Goal: Transaction & Acquisition: Purchase product/service

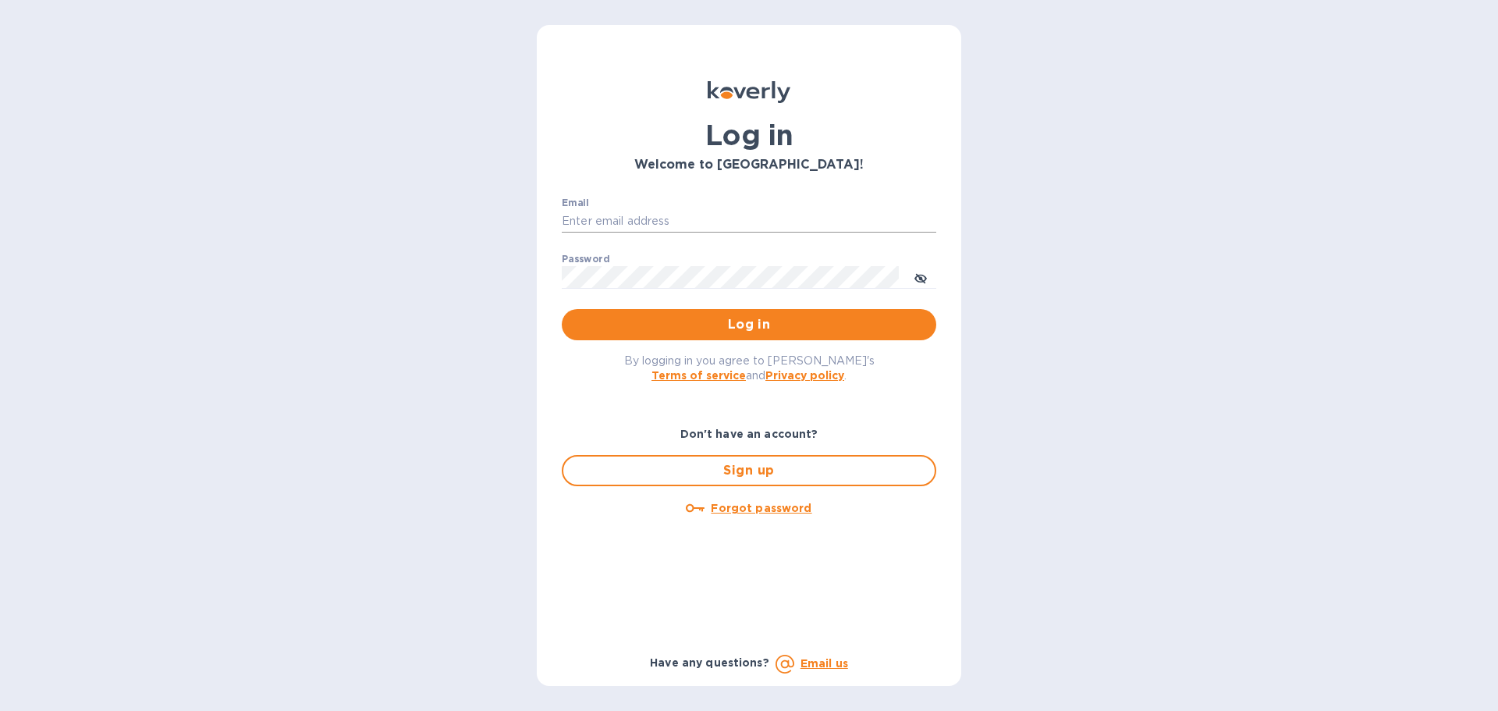
click at [621, 225] on input "Email" at bounding box center [749, 221] width 374 height 23
type input "[EMAIL_ADDRESS][DOMAIN_NAME]"
click at [562, 309] on button "Log in" at bounding box center [749, 324] width 374 height 31
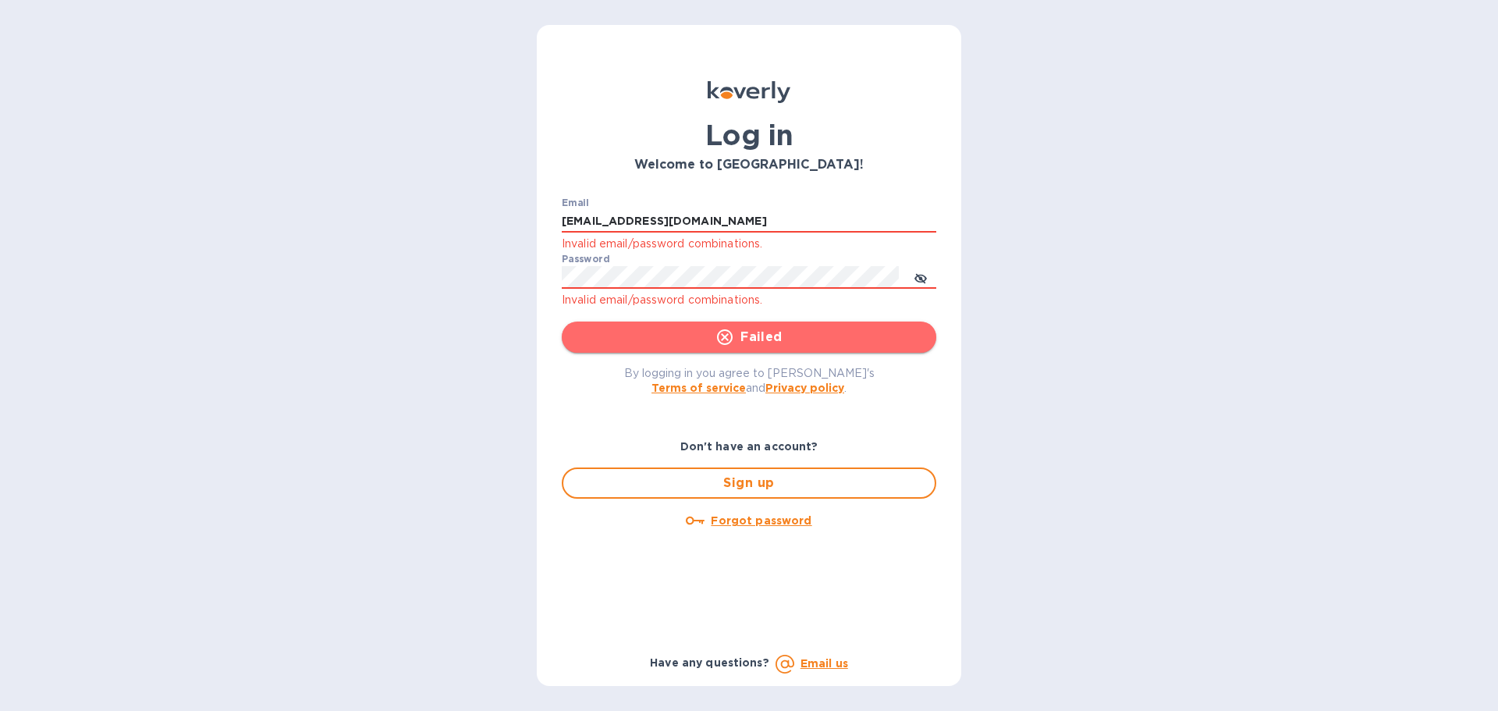
click at [725, 336] on icon "submit" at bounding box center [725, 337] width 16 height 16
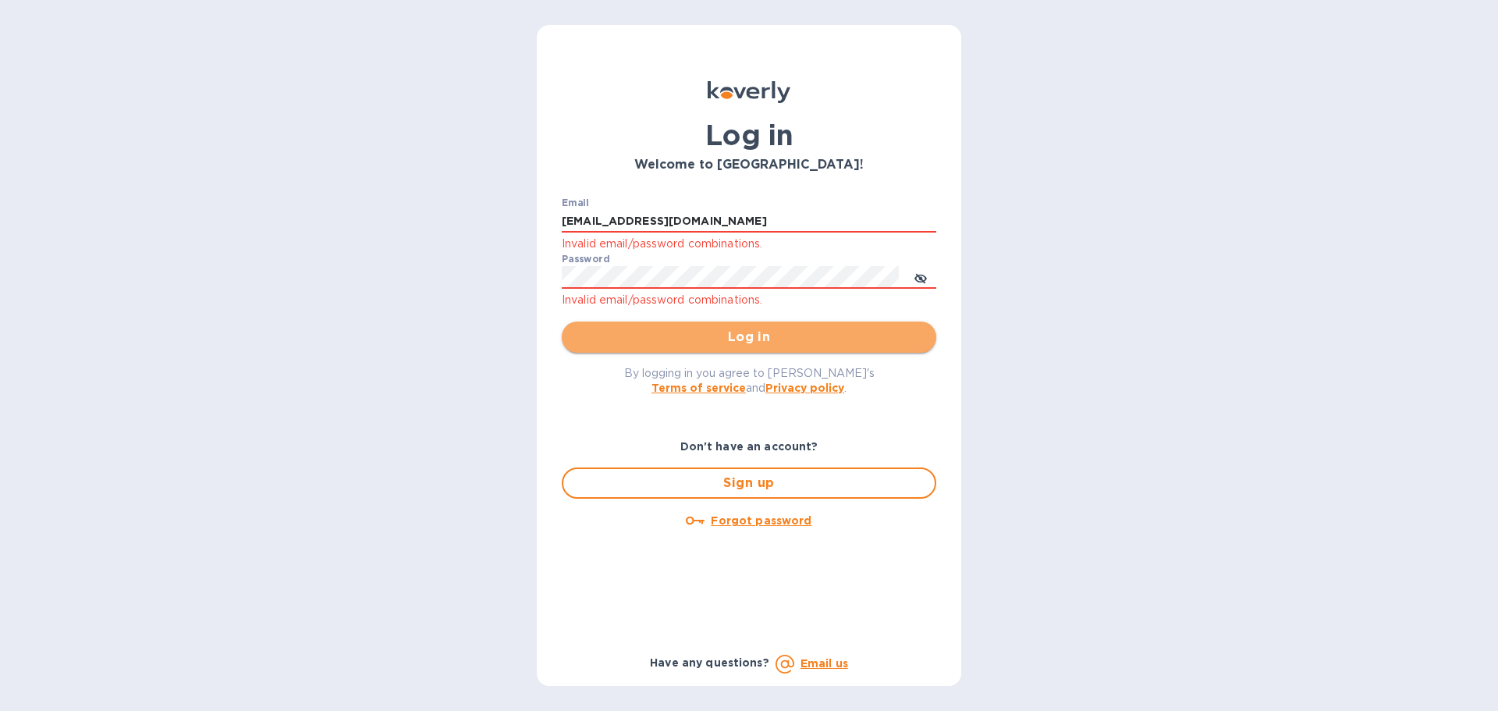
click at [749, 338] on span "Log in" at bounding box center [748, 337] width 349 height 19
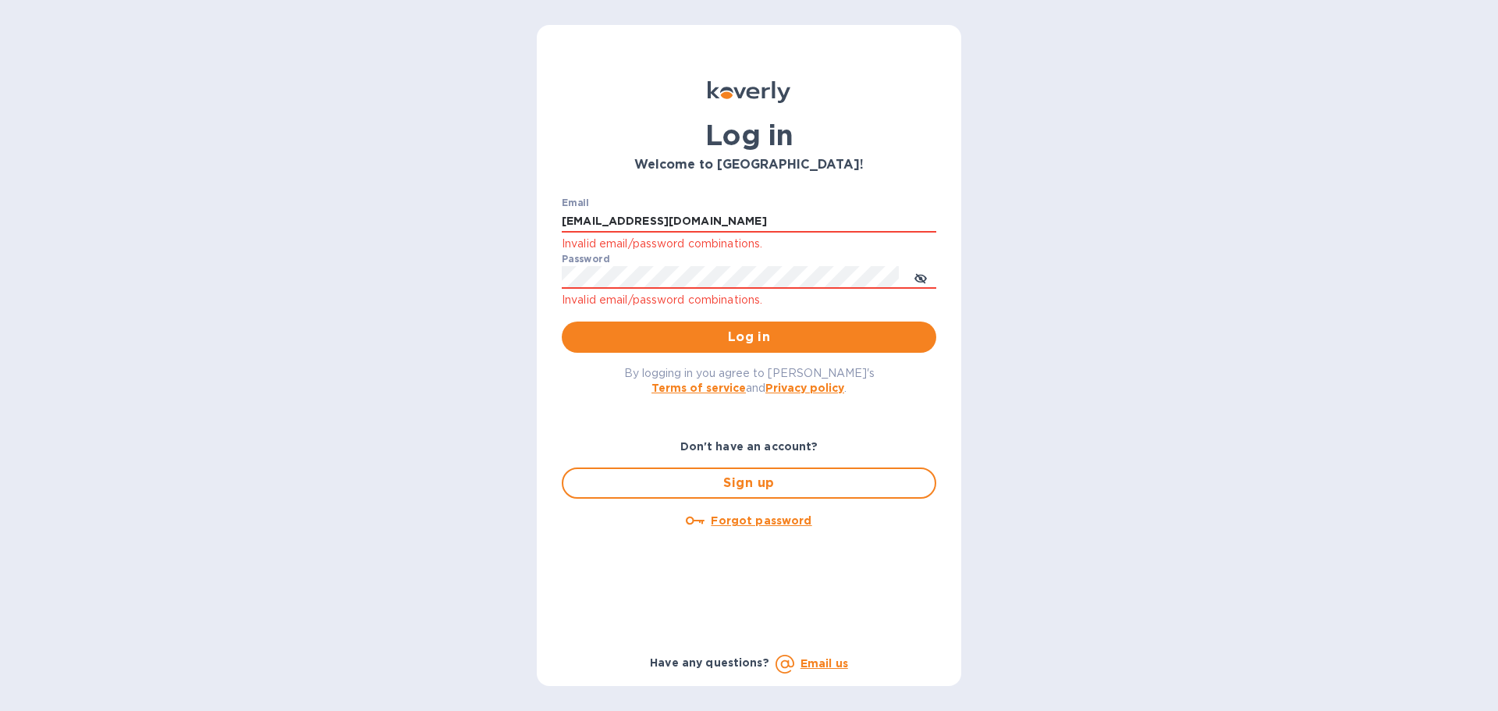
click at [740, 523] on u "Forgot password" at bounding box center [761, 520] width 101 height 12
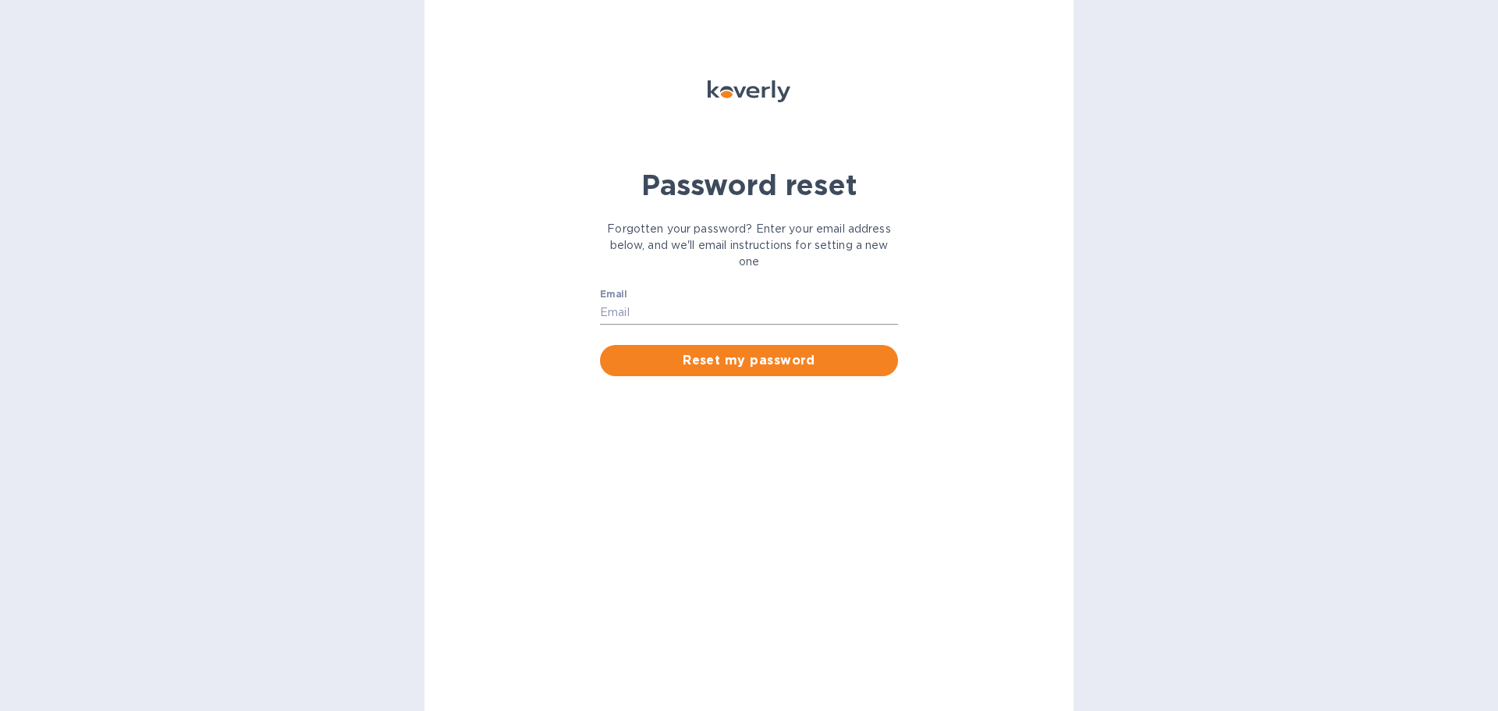
click at [657, 303] on input "Email" at bounding box center [749, 312] width 298 height 23
type input "[EMAIL_ADDRESS][DOMAIN_NAME]"
click at [742, 363] on span "Reset my password" at bounding box center [748, 360] width 273 height 19
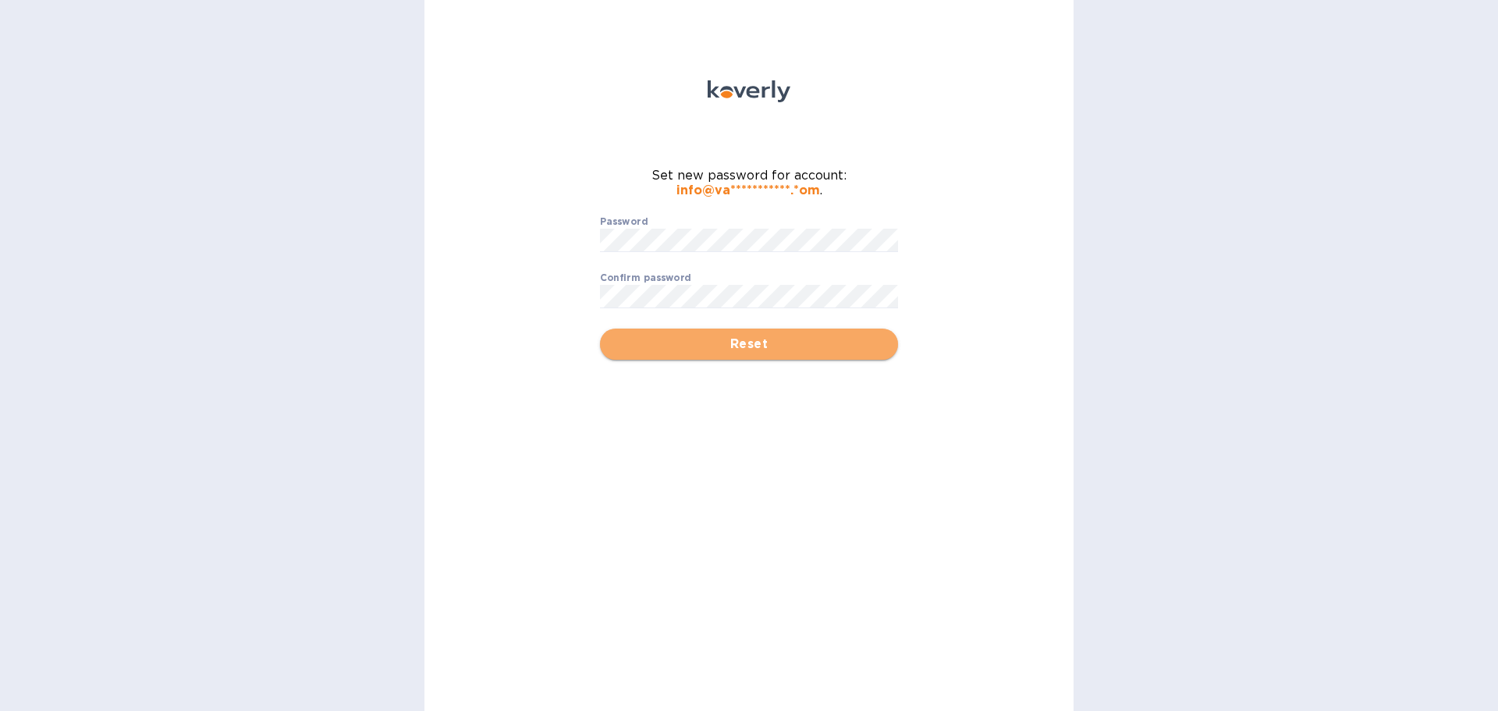
click at [761, 348] on span "Reset" at bounding box center [748, 344] width 273 height 19
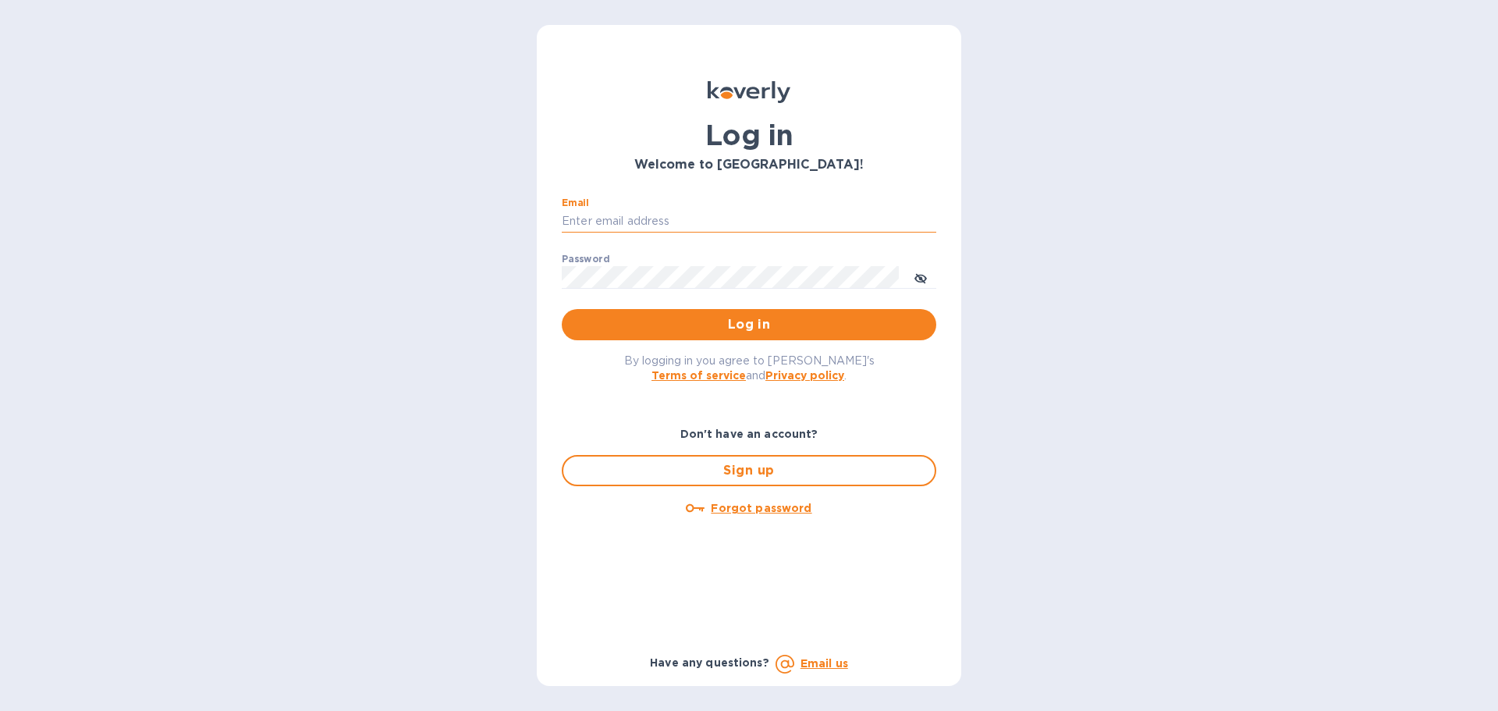
click at [589, 219] on input "Email" at bounding box center [749, 221] width 374 height 23
type input "[EMAIL_ADDRESS][DOMAIN_NAME]"
drag, startPoint x: 707, startPoint y: 233, endPoint x: 637, endPoint y: 264, distance: 75.8
click at [637, 264] on div "Password ​" at bounding box center [749, 281] width 374 height 56
click at [562, 309] on button "Log in" at bounding box center [749, 324] width 374 height 31
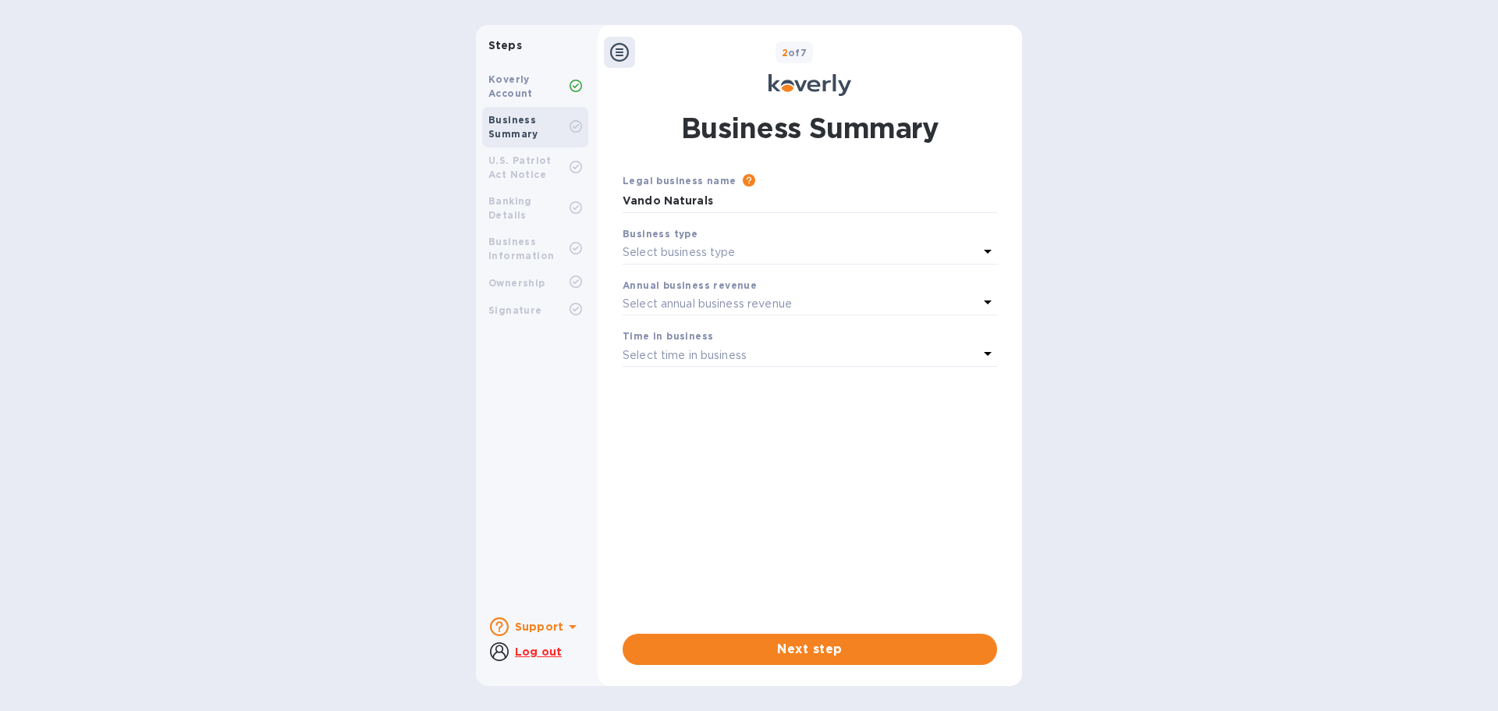
click at [1350, 209] on div "Steps Koverly Account Business Summary U.S. Patriot Act Notice Banking Details …" at bounding box center [749, 355] width 1498 height 661
click at [623, 57] on icon at bounding box center [619, 52] width 19 height 19
click at [724, 246] on p "Select business type" at bounding box center [678, 252] width 113 height 16
click at [1197, 305] on div "Steps Koverly Account Business Summary U.S. Patriot Act Notice Banking Details …" at bounding box center [749, 355] width 1498 height 661
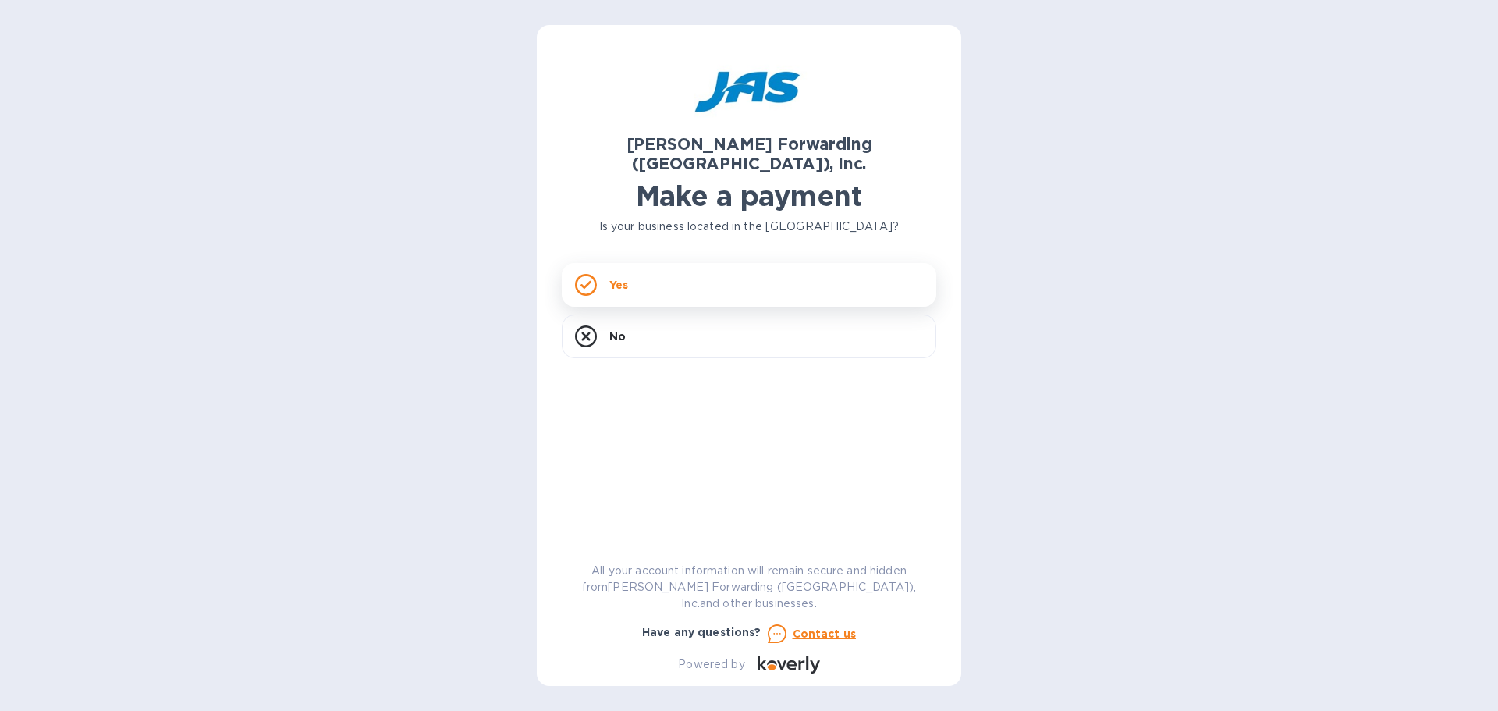
click at [695, 271] on div "Yes" at bounding box center [749, 285] width 374 height 44
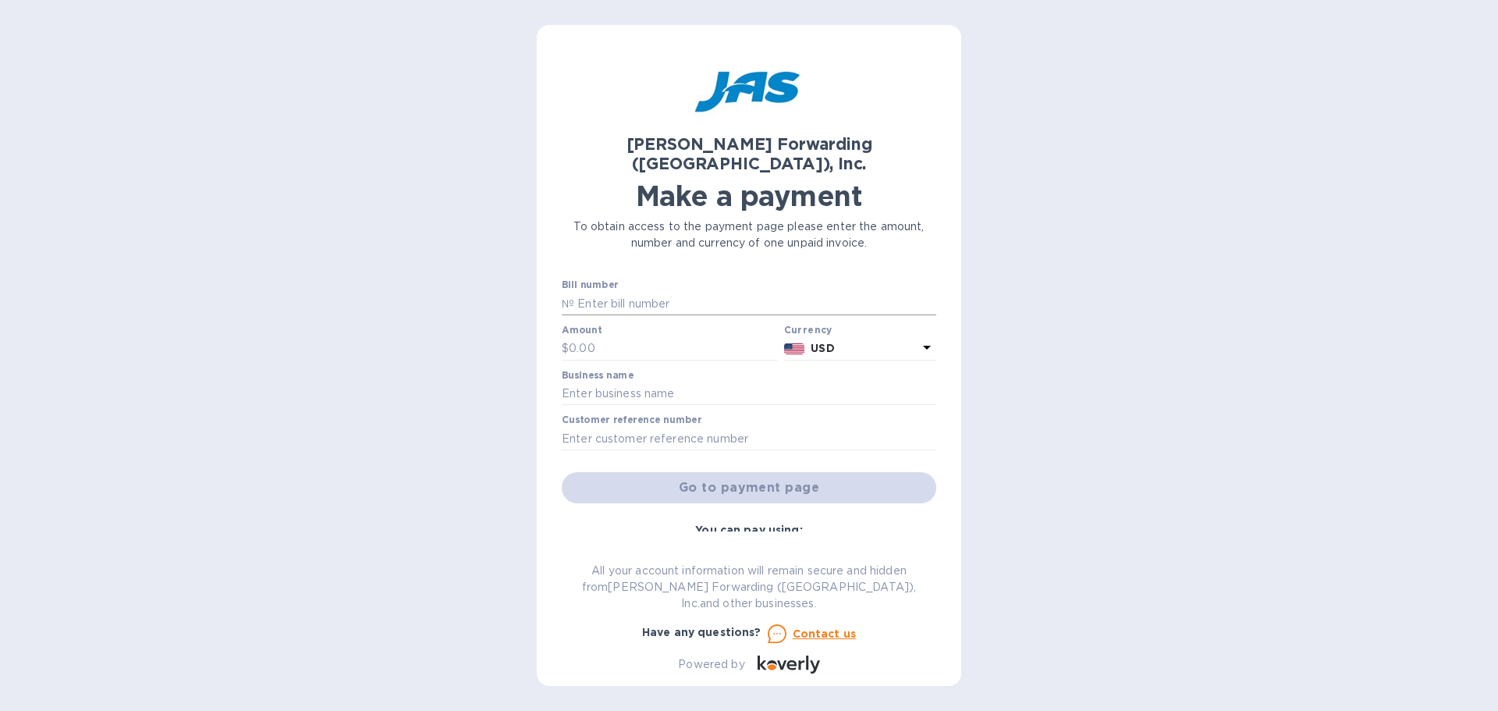
drag, startPoint x: 606, startPoint y: 294, endPoint x: 601, endPoint y: 287, distance: 8.9
click at [606, 294] on input "text" at bounding box center [755, 303] width 362 height 23
type input "NYC503349865"
click at [607, 337] on input "text" at bounding box center [673, 348] width 209 height 23
type input "4,152.25"
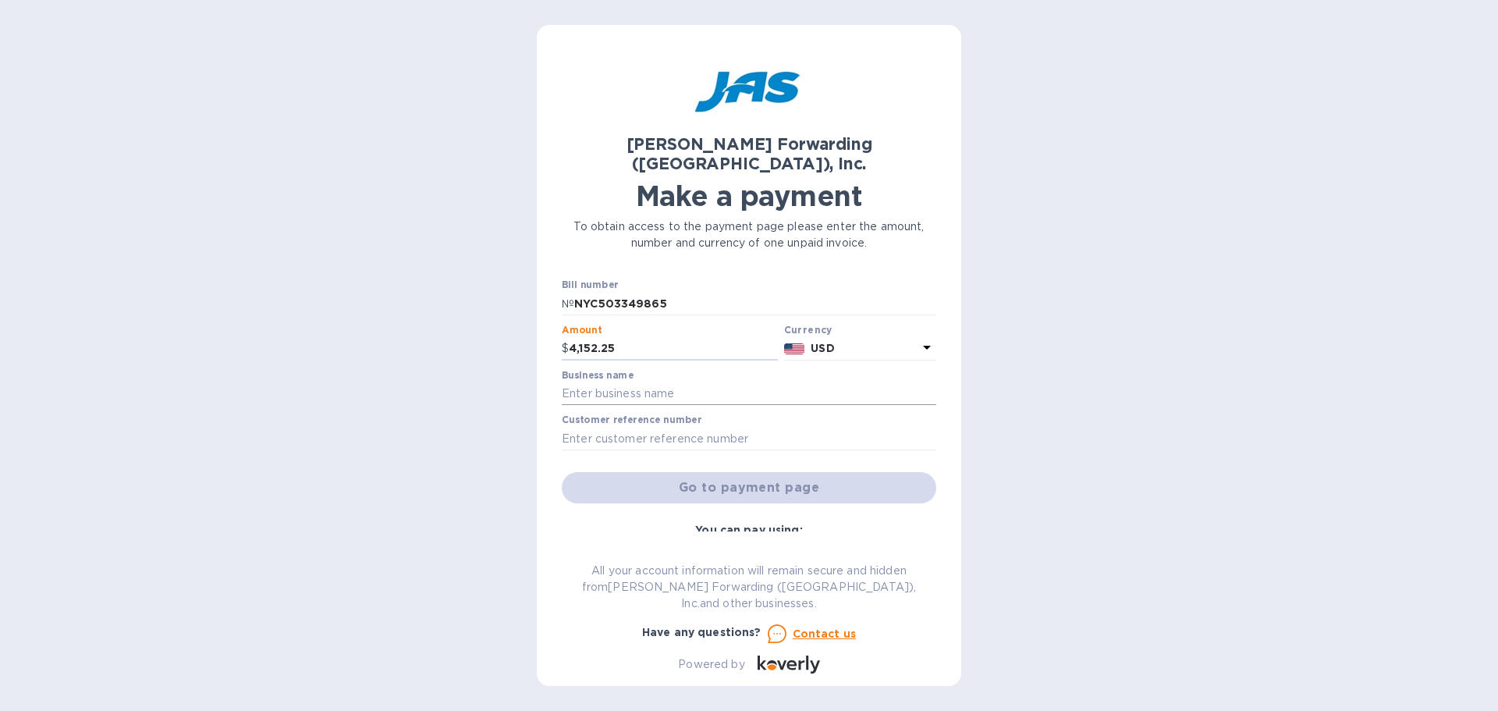
click at [591, 382] on input "text" at bounding box center [749, 393] width 374 height 23
type input "Vando Naturals"
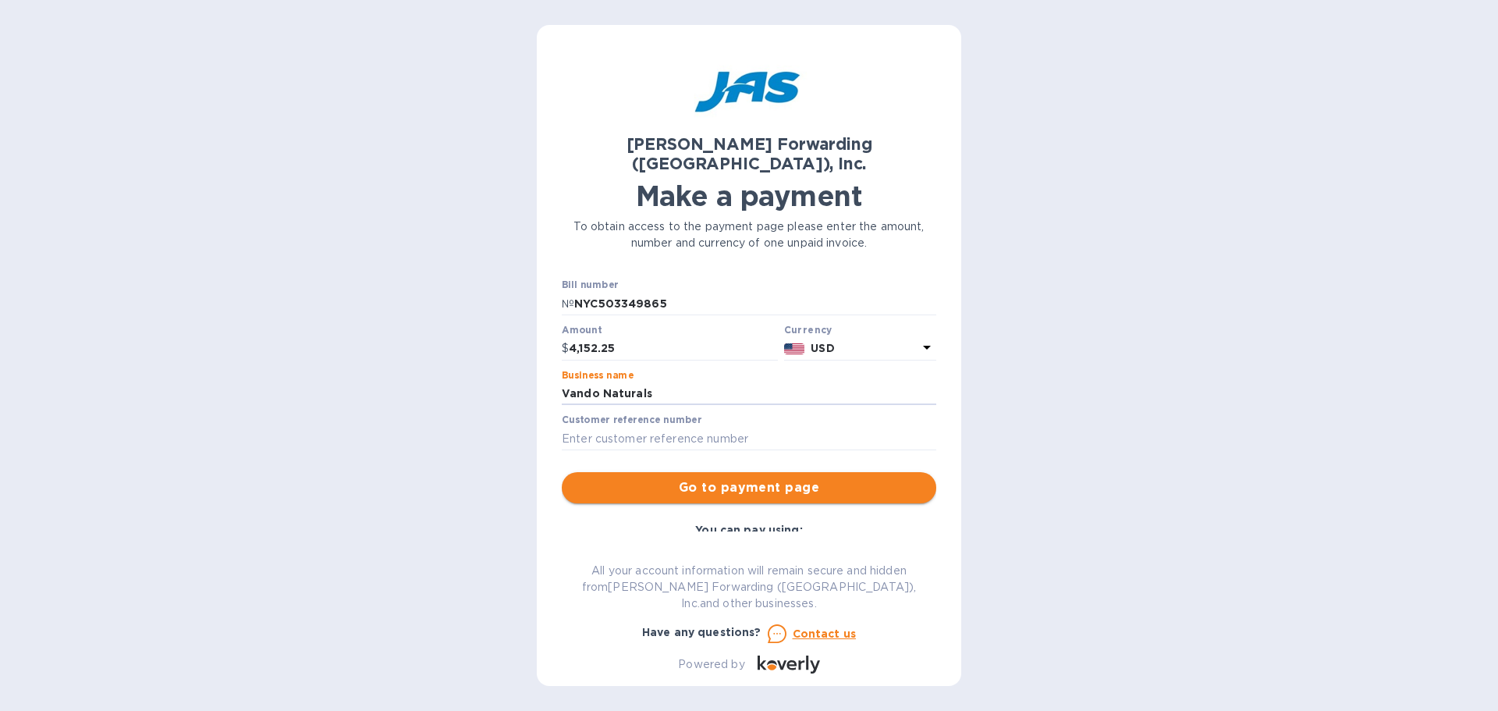
click at [773, 478] on span "Go to payment page" at bounding box center [748, 487] width 349 height 19
